Goal: Complete application form

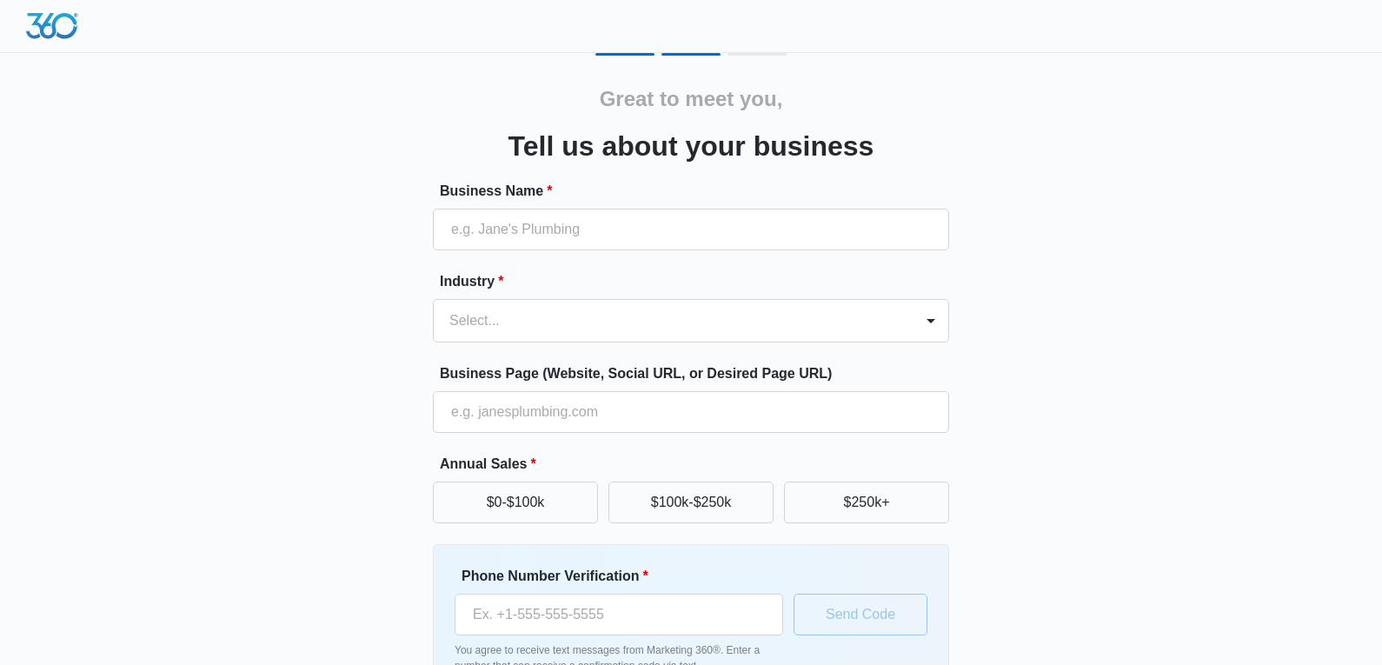
scroll to position [87, 0]
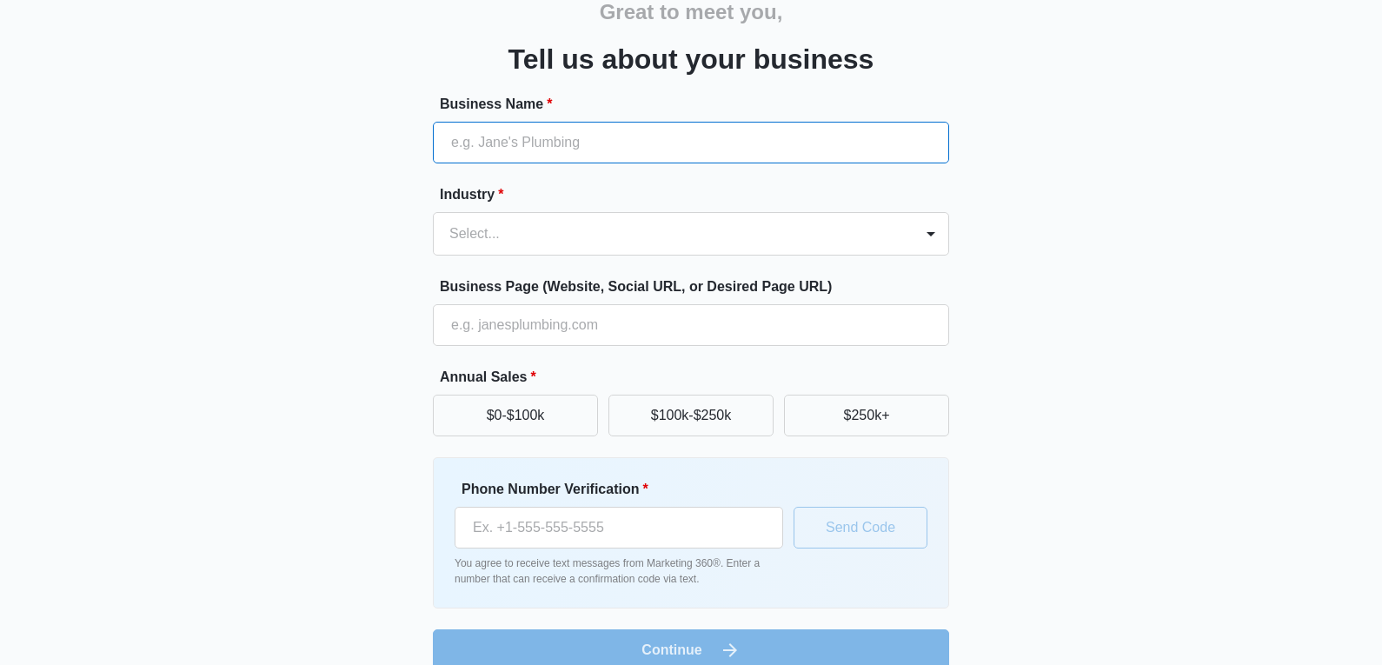
click at [515, 131] on input "Business Name *" at bounding box center [691, 143] width 516 height 42
type input "Skylane Solutions"
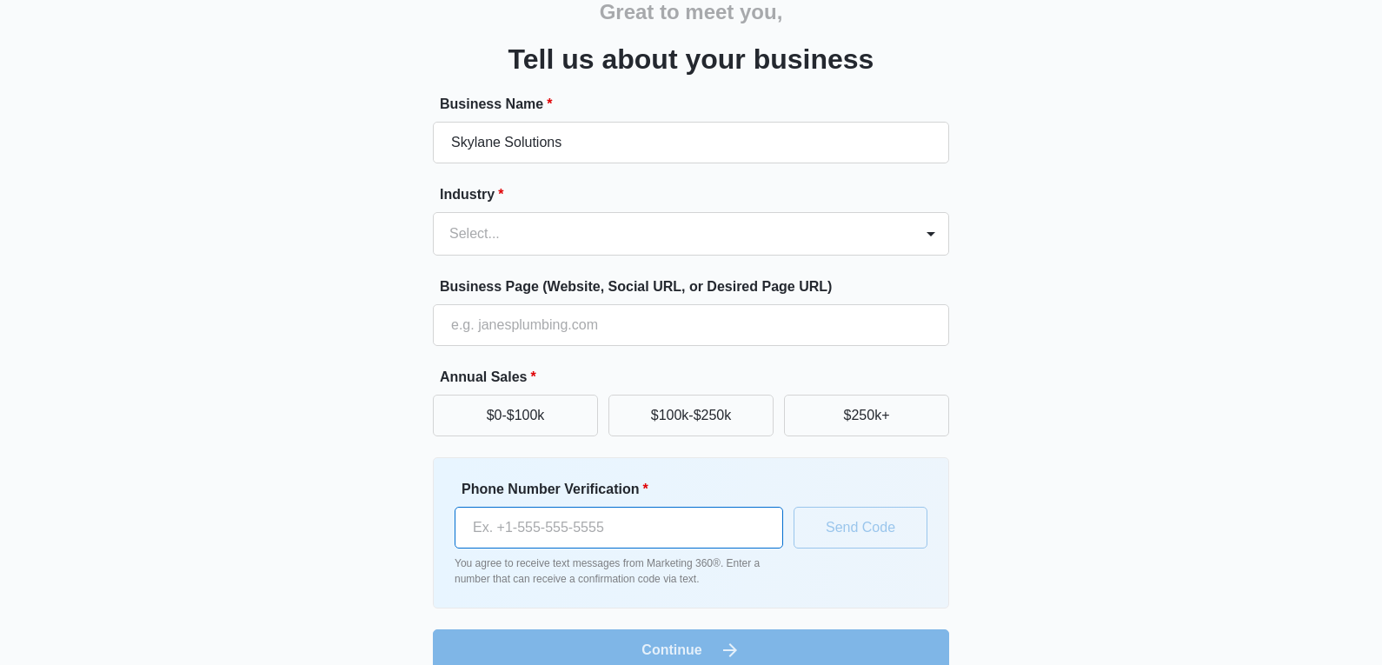
type input "[PHONE_NUMBER]"
click at [501, 229] on div at bounding box center [670, 234] width 442 height 24
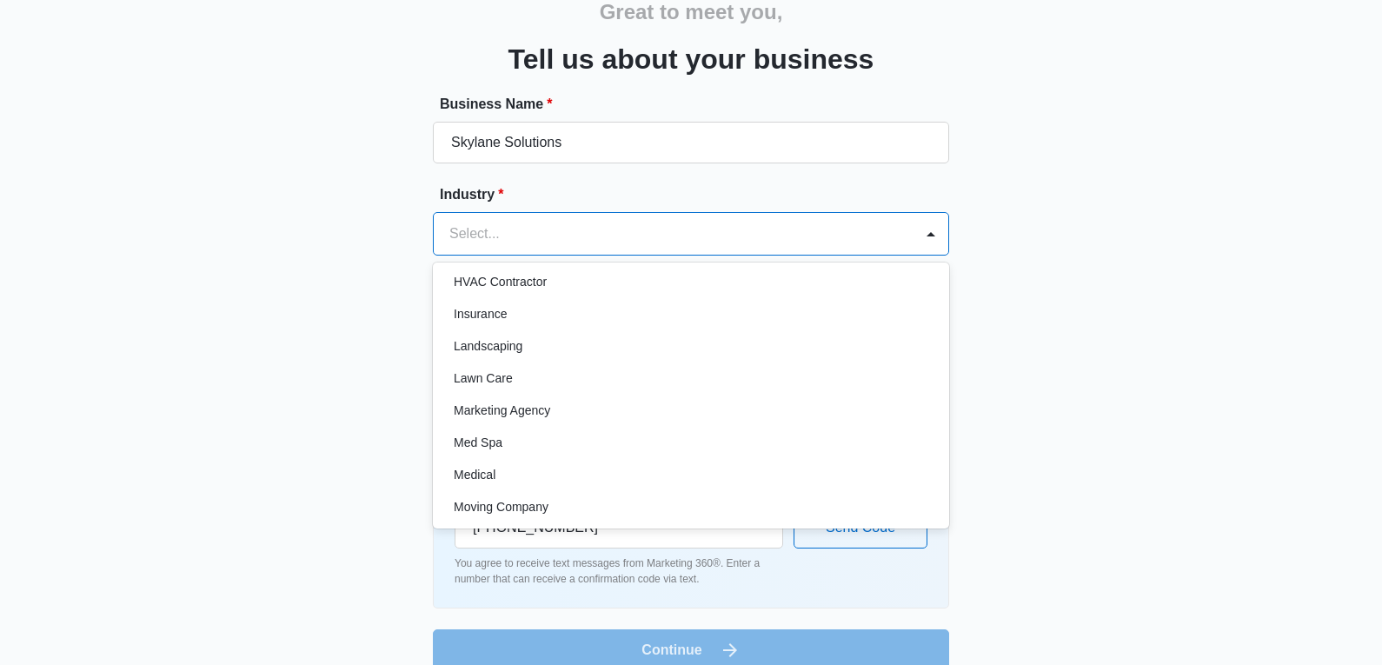
scroll to position [782, 0]
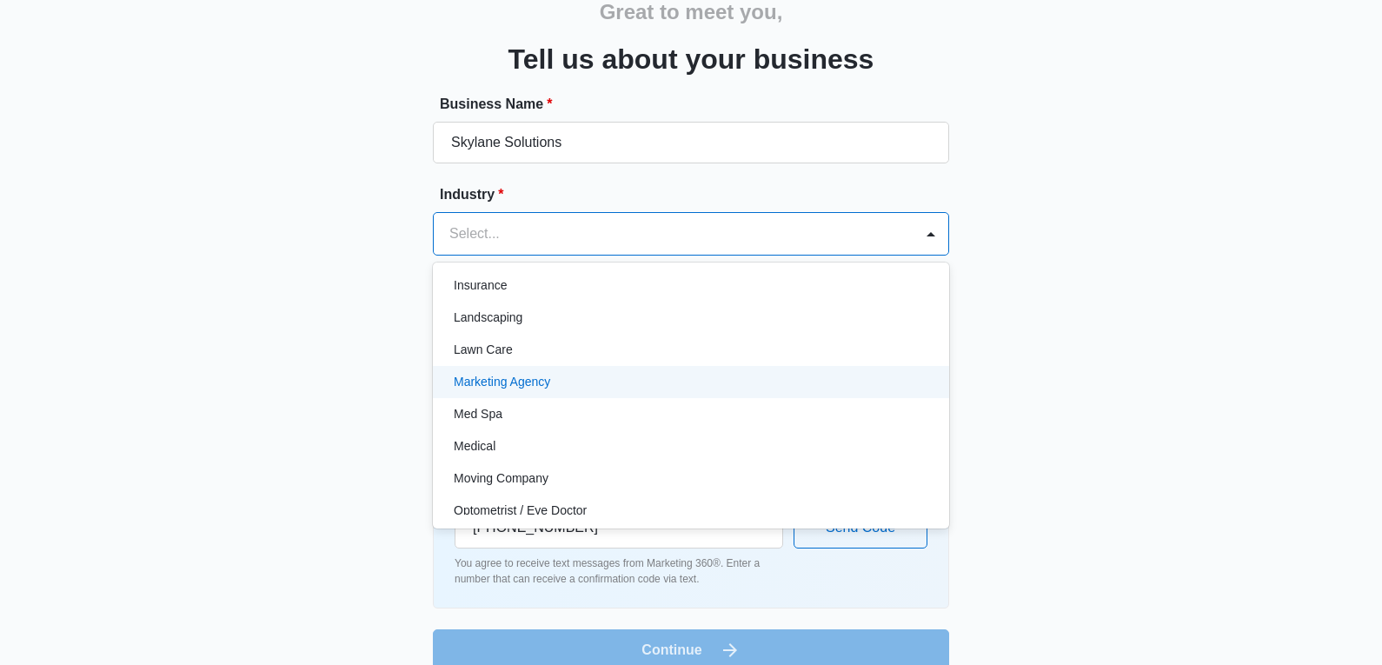
click at [528, 385] on p "Marketing Agency" at bounding box center [502, 382] width 96 height 18
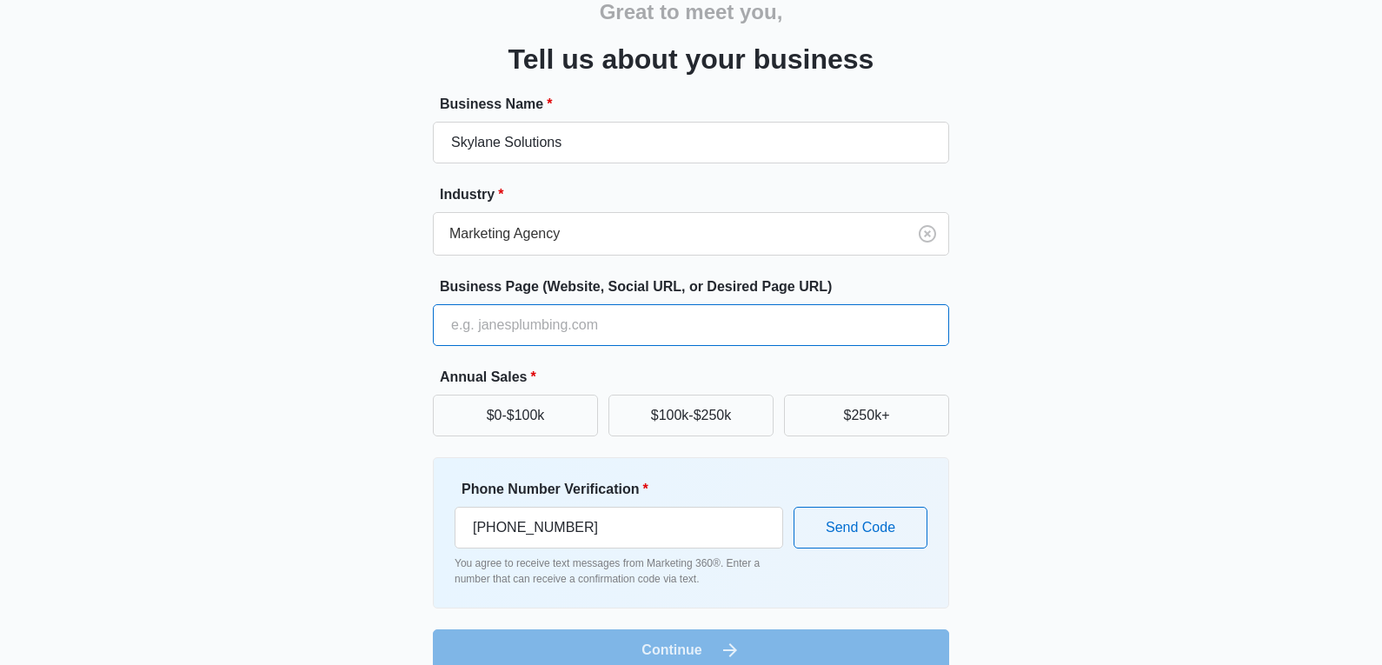
click at [518, 322] on input "Business Page (Website, Social URL, or Desired Page URL)" at bounding box center [691, 325] width 516 height 42
type input "[URL][DOMAIN_NAME]"
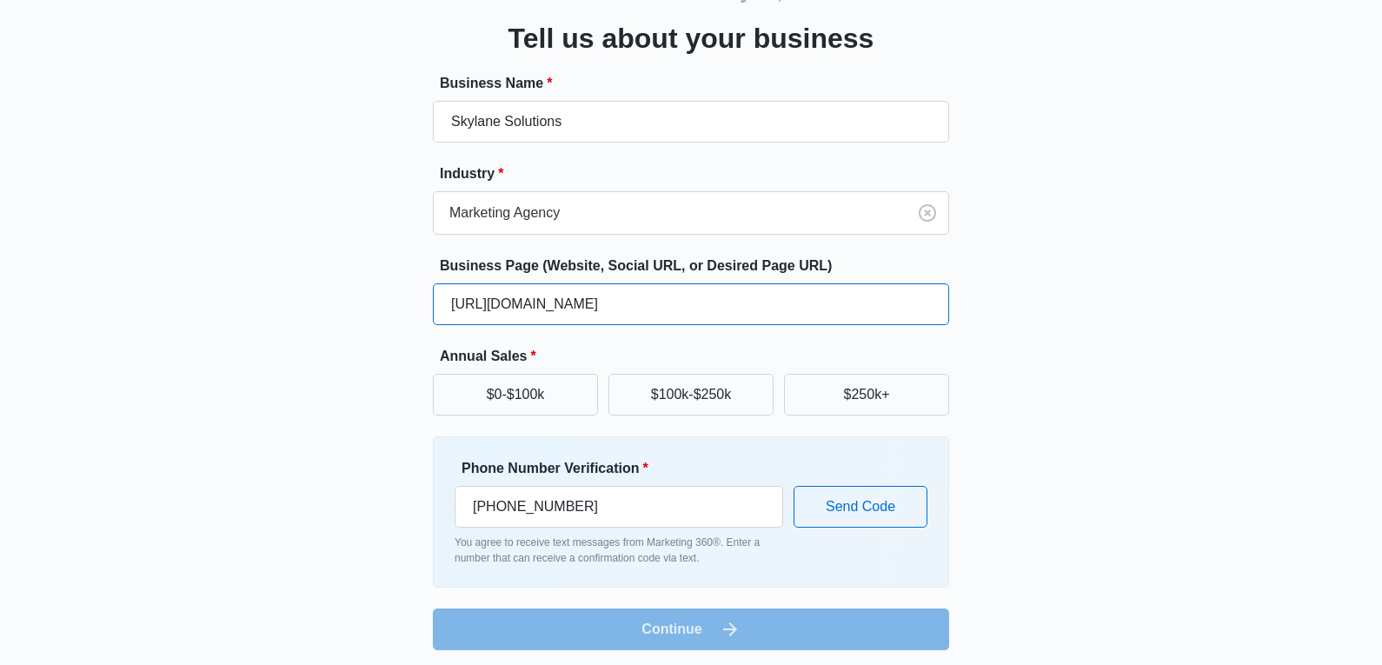
scroll to position [114, 0]
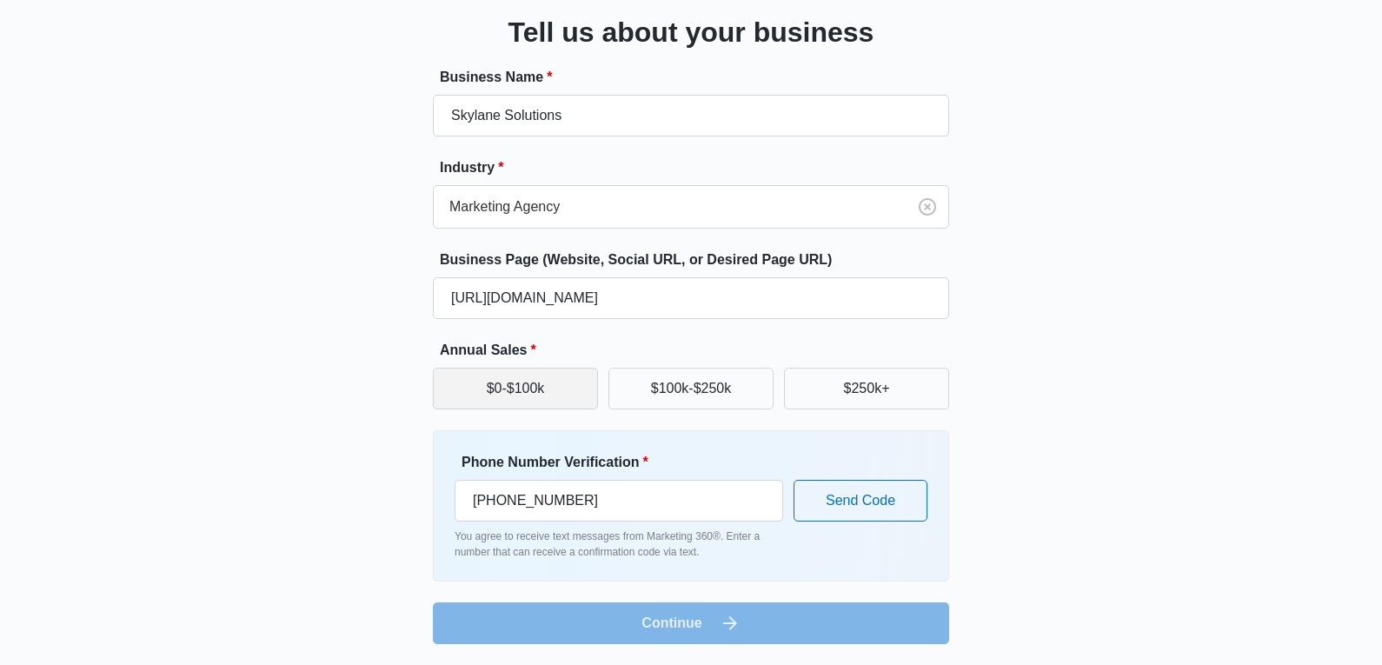
click at [537, 383] on button "$0-$100k" at bounding box center [515, 389] width 165 height 42
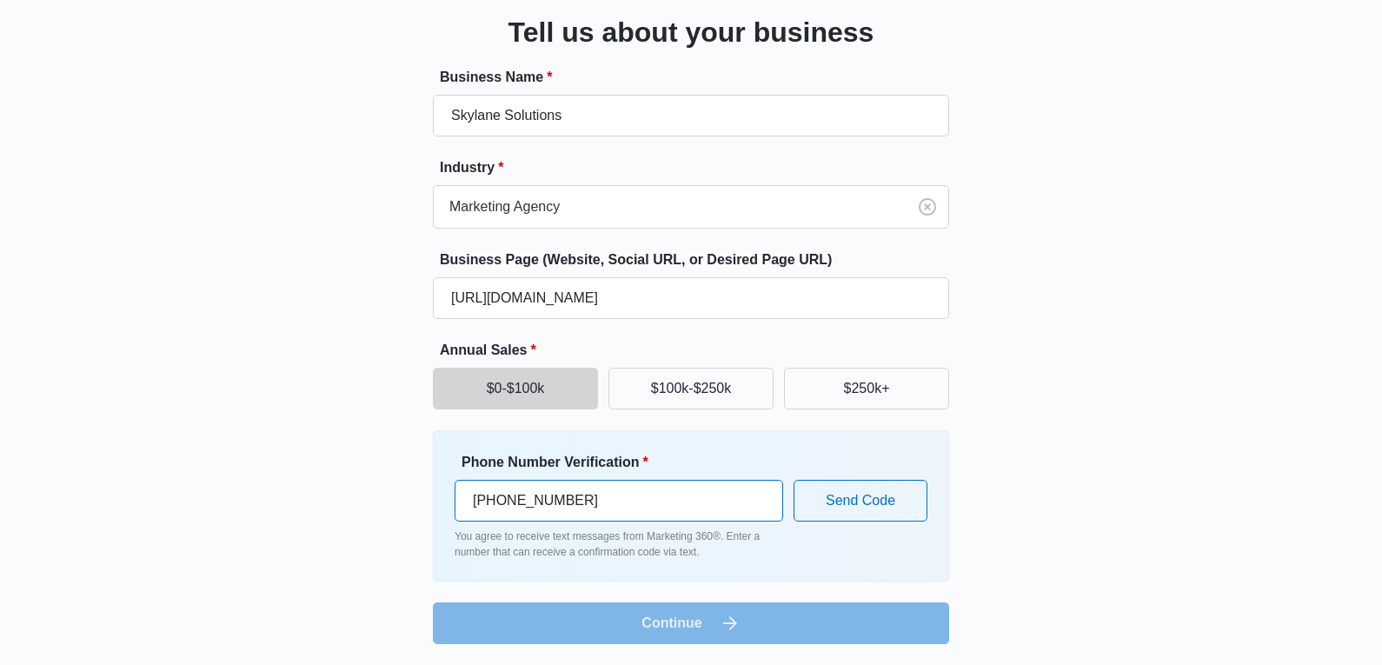
click at [482, 500] on input "[PHONE_NUMBER]" at bounding box center [619, 501] width 329 height 42
type input "[PHONE_NUMBER]"
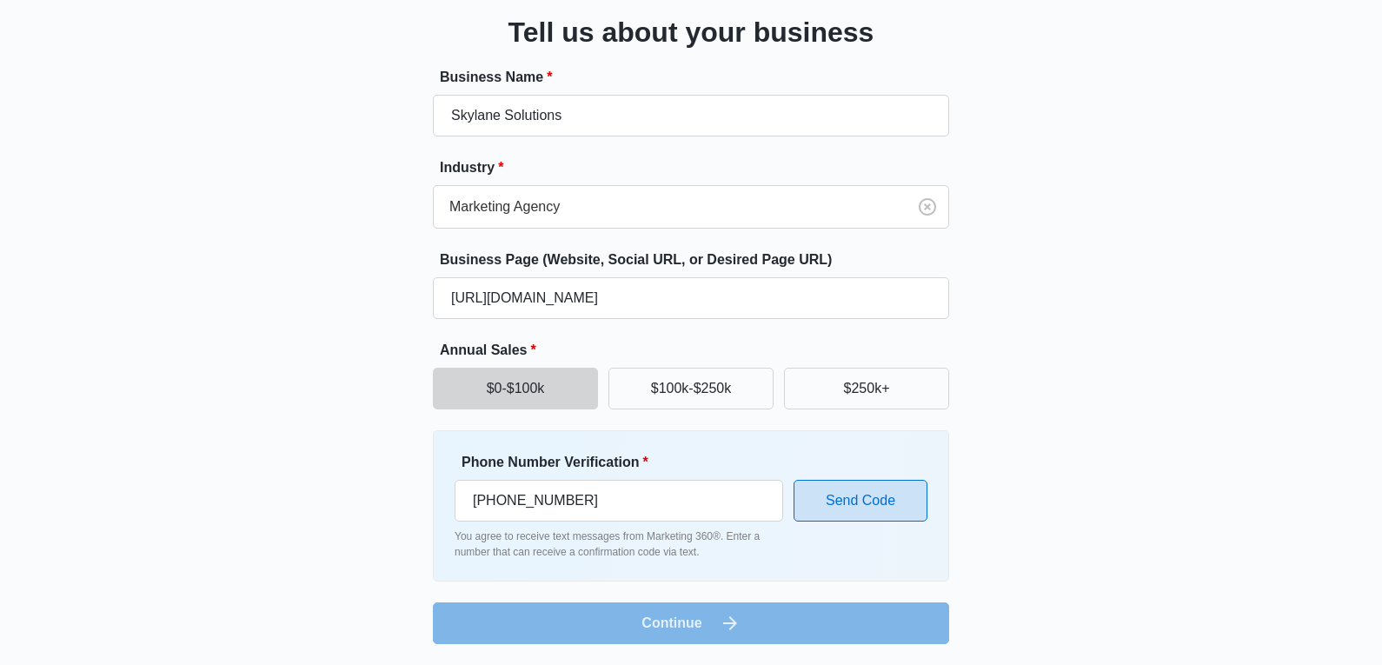
click at [866, 500] on button "Send Code" at bounding box center [861, 501] width 134 height 42
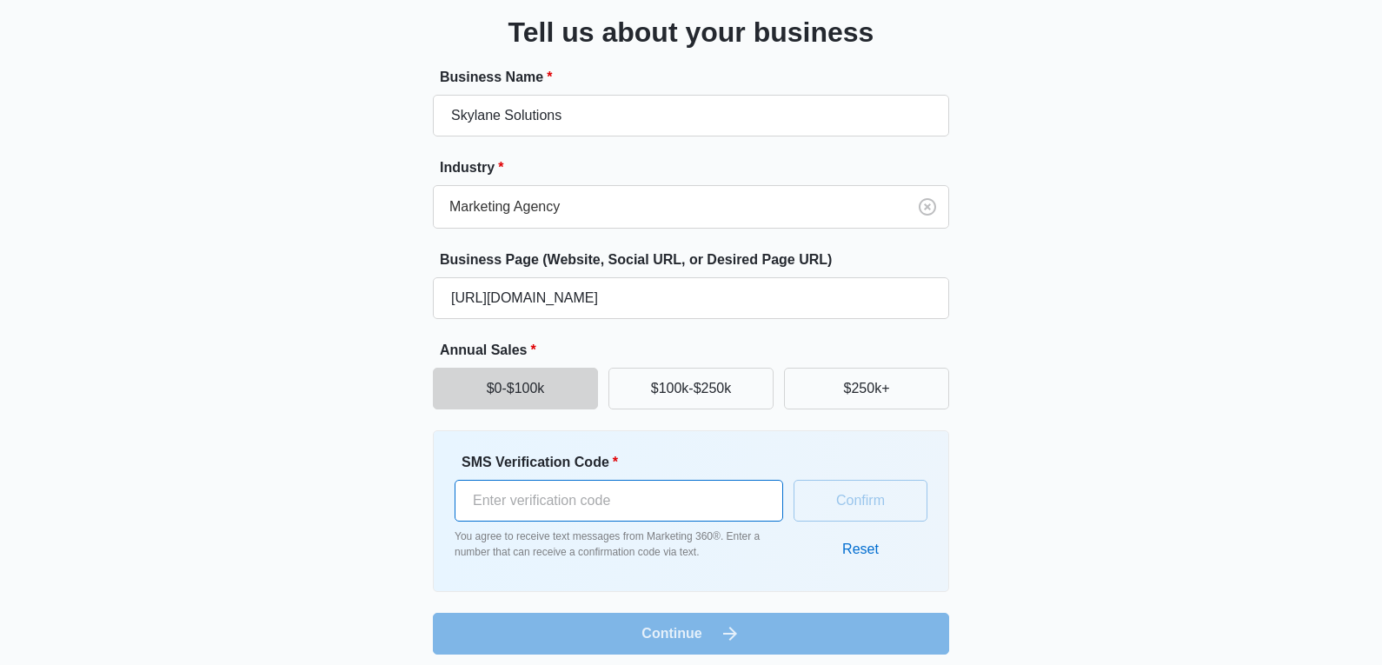
click at [618, 509] on input "SMS Verification Code *" at bounding box center [619, 501] width 329 height 42
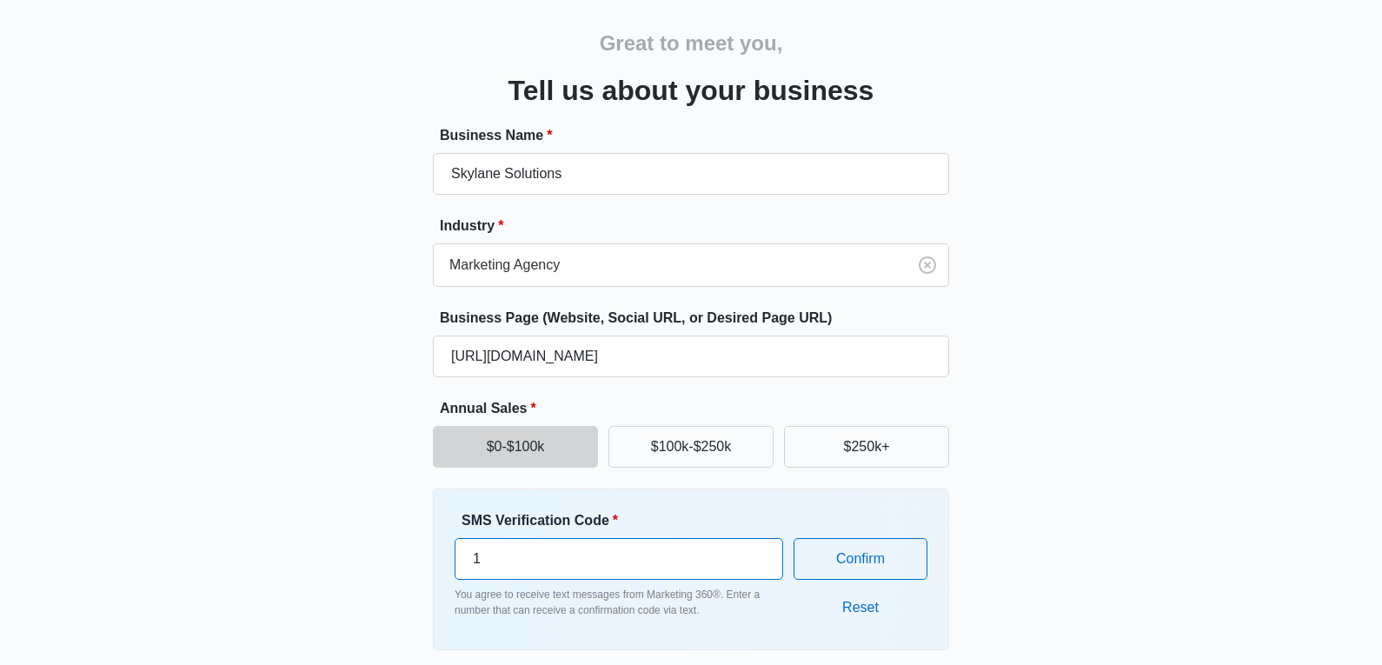
scroll to position [124, 0]
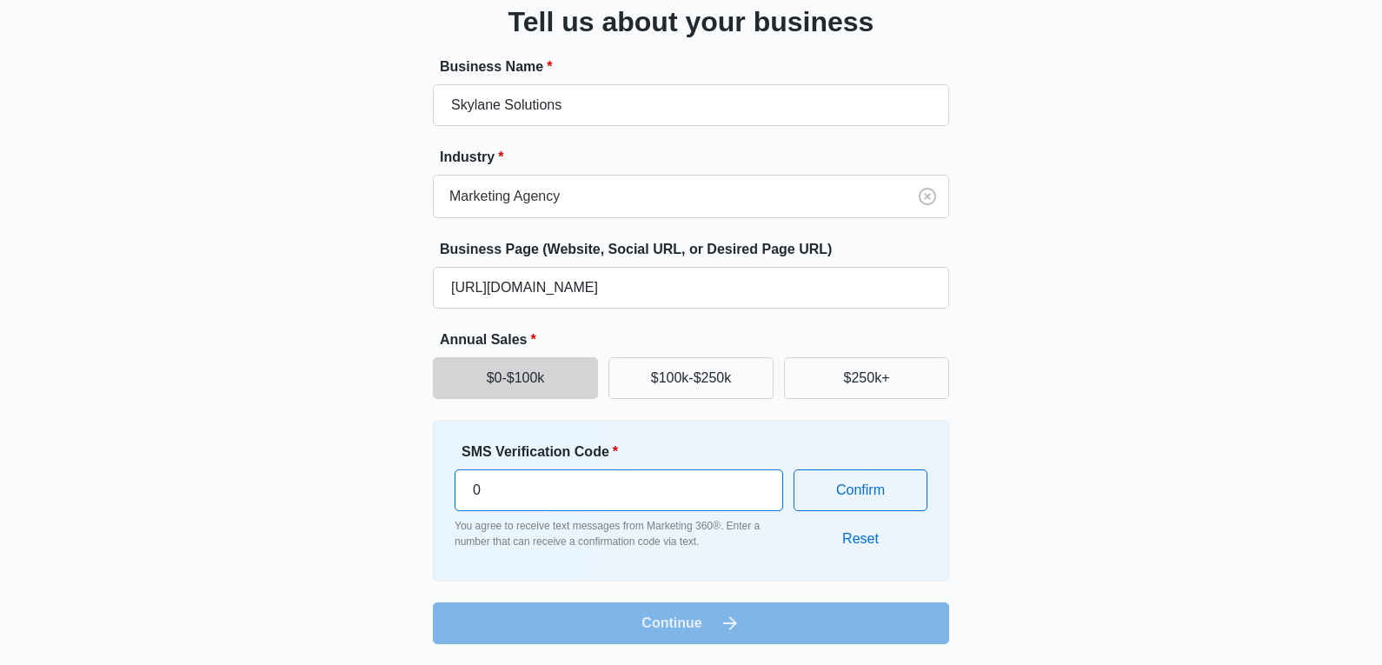
click at [493, 480] on input "0" at bounding box center [619, 490] width 329 height 42
paste input "256183"
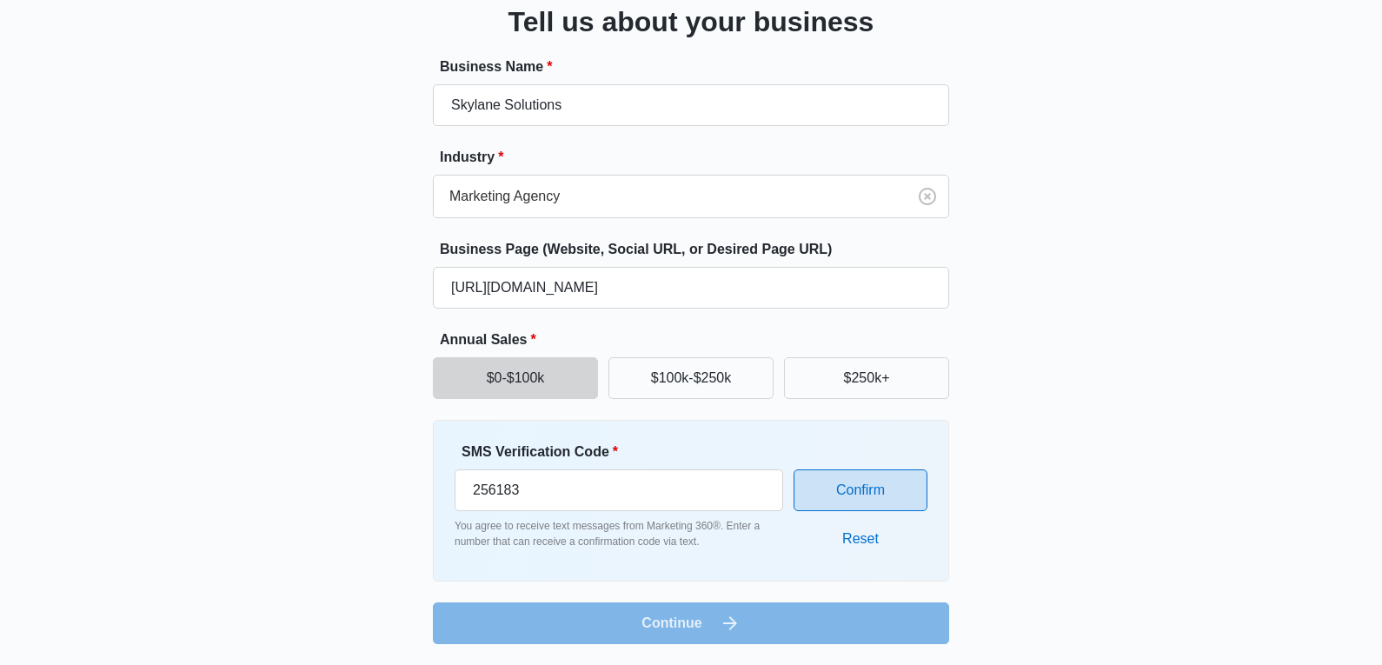
click at [865, 495] on button "Confirm" at bounding box center [861, 490] width 134 height 42
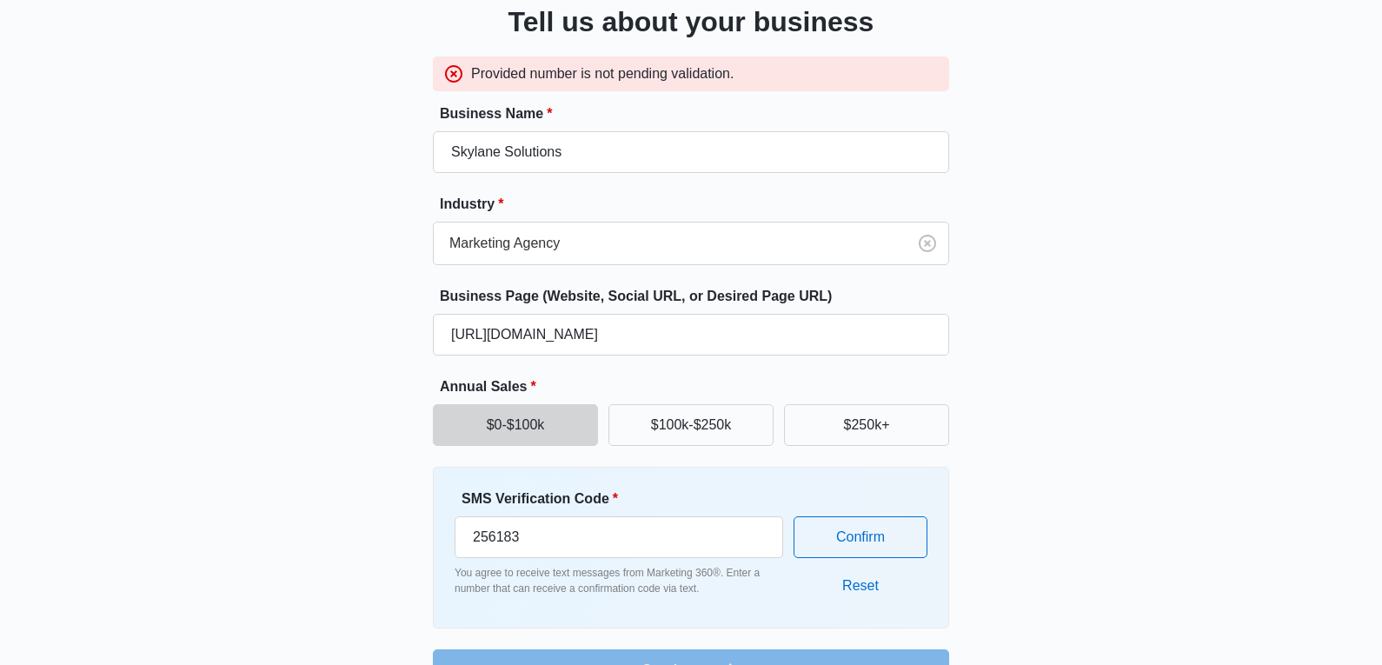
scroll to position [171, 0]
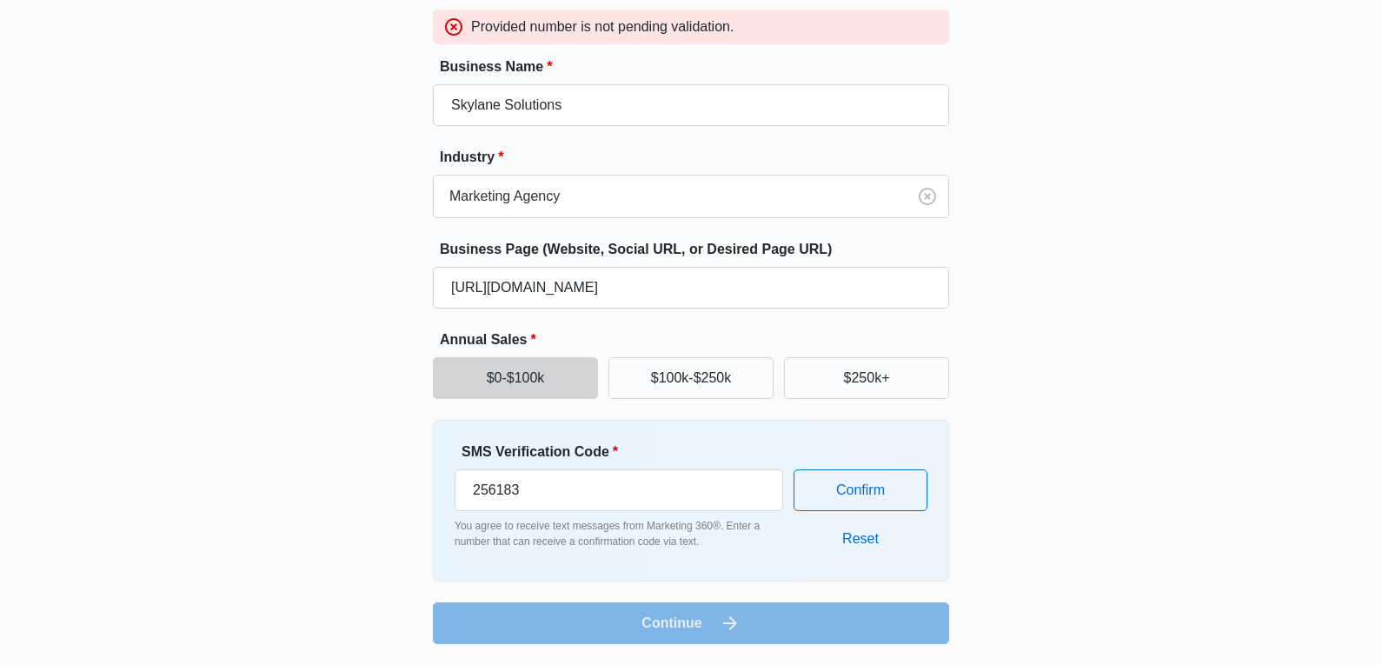
click at [719, 621] on form "Business Name * Skylane Solutions Industry * Marketing Agency Business Page (We…" at bounding box center [691, 351] width 516 height 588
click at [586, 490] on input "256183" at bounding box center [619, 490] width 329 height 42
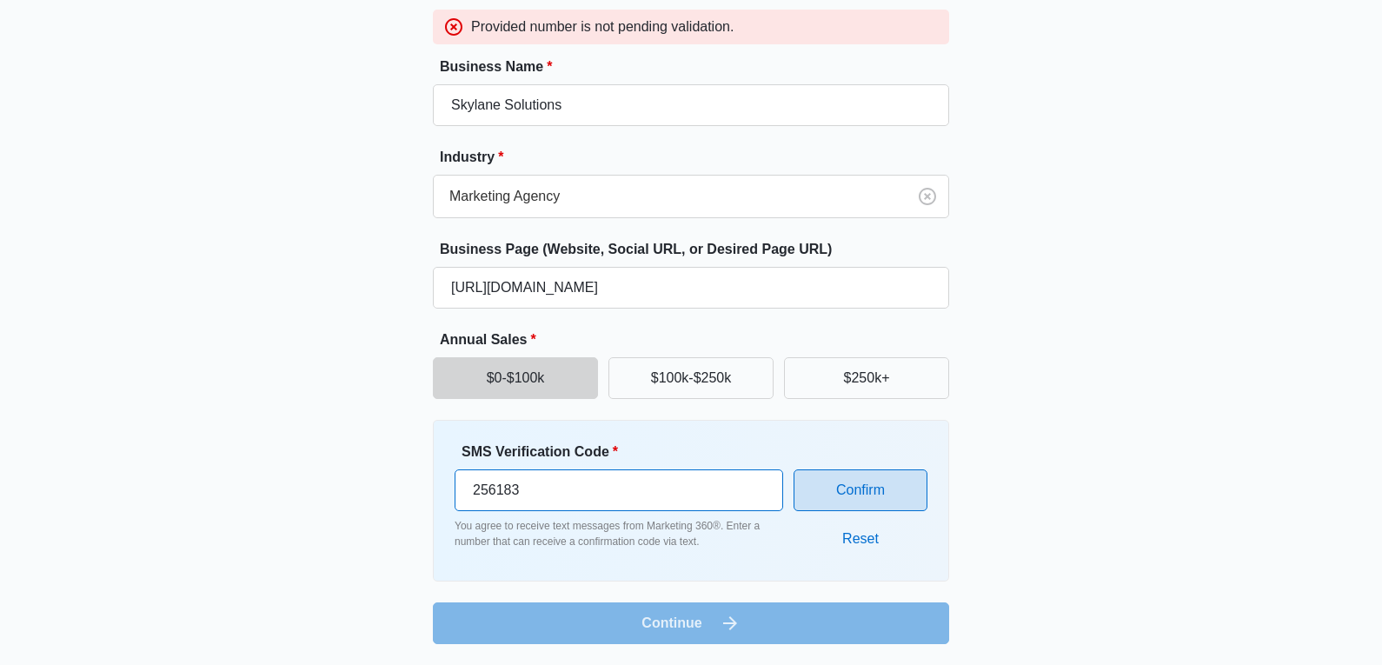
type input "256183"
click at [902, 479] on button "Confirm" at bounding box center [861, 490] width 134 height 42
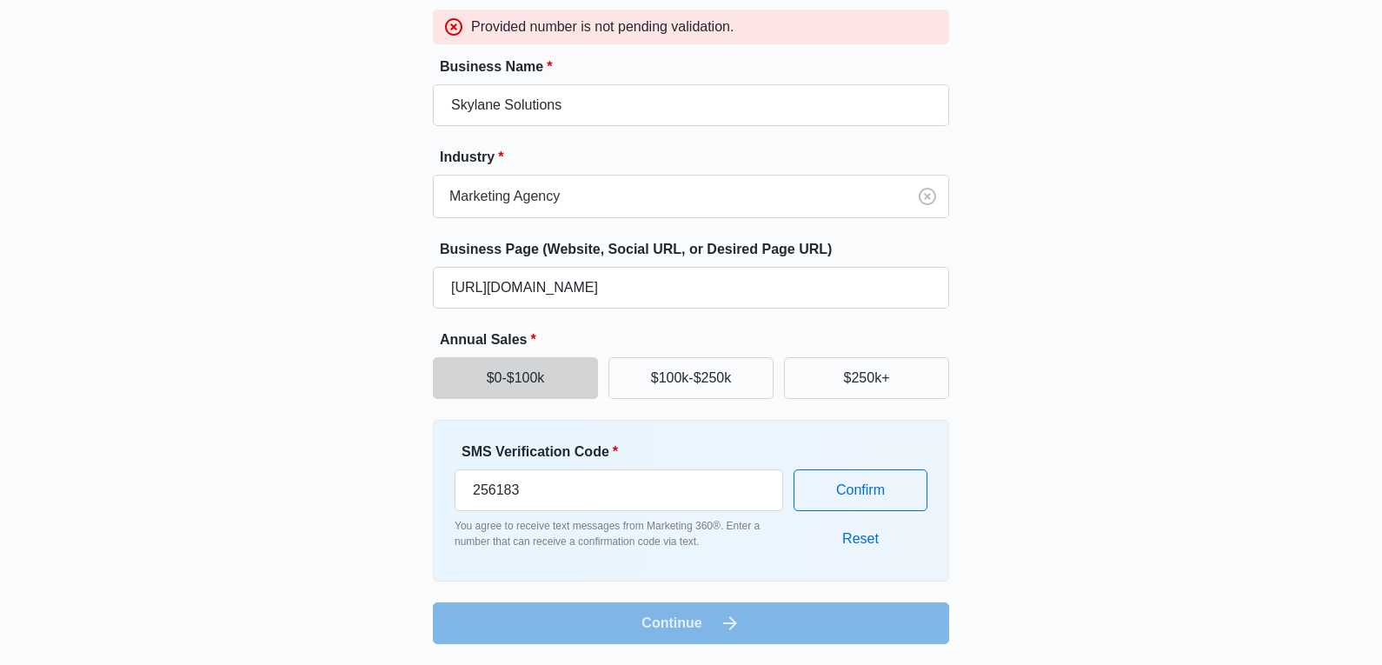
click at [669, 627] on form "Business Name * Skylane Solutions Industry * Marketing Agency Business Page (We…" at bounding box center [691, 351] width 516 height 588
click at [865, 533] on button "Reset" at bounding box center [860, 539] width 71 height 42
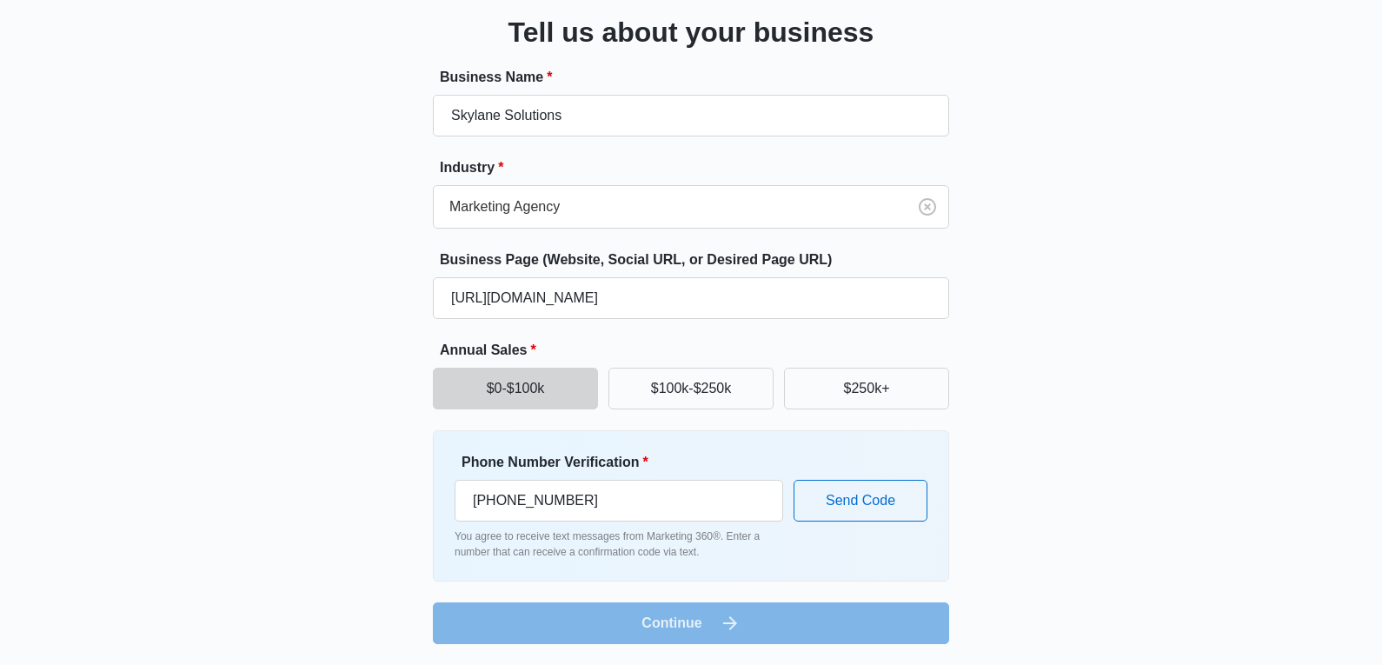
scroll to position [0, 0]
